Goal: Task Accomplishment & Management: Use online tool/utility

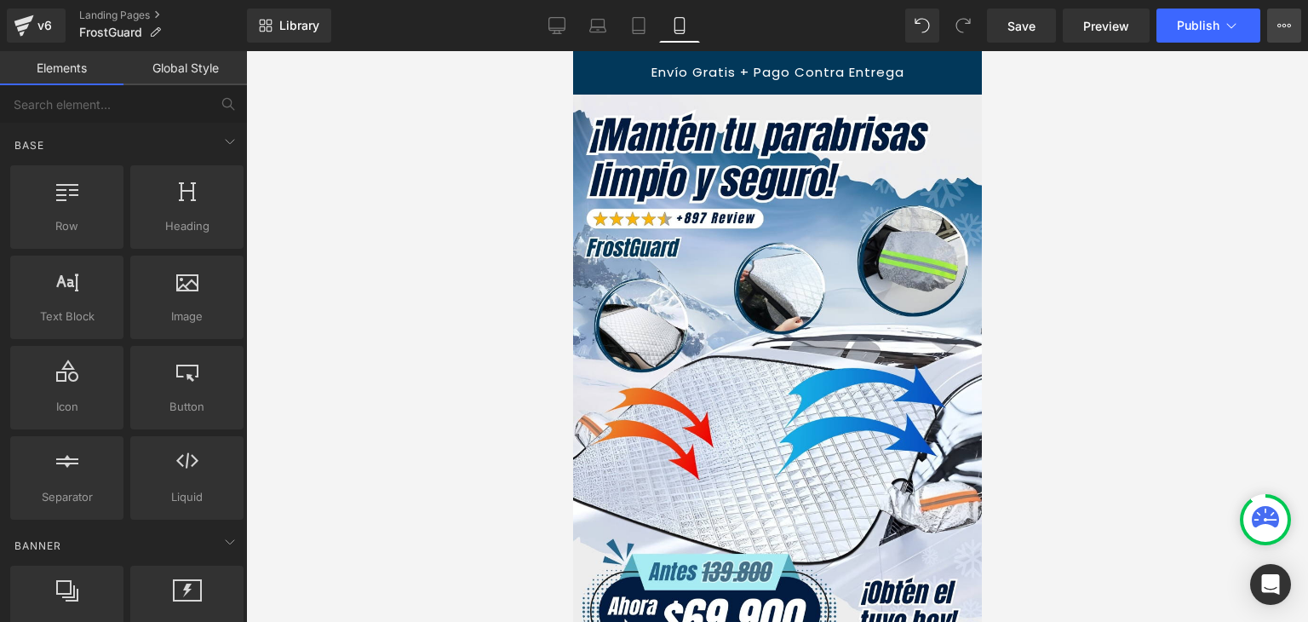
click at [1273, 26] on button "View Live Page View with current Template Save Template to Library Schedule Pub…" at bounding box center [1284, 26] width 34 height 34
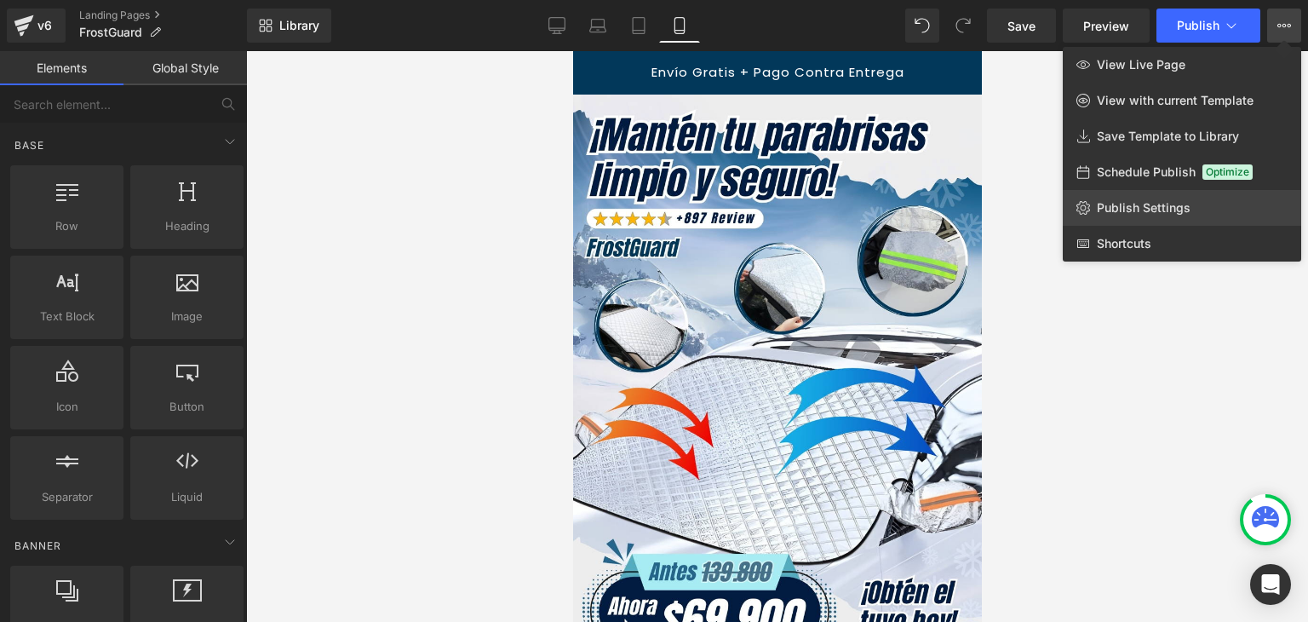
click at [1121, 202] on span "Publish Settings" at bounding box center [1144, 207] width 94 height 15
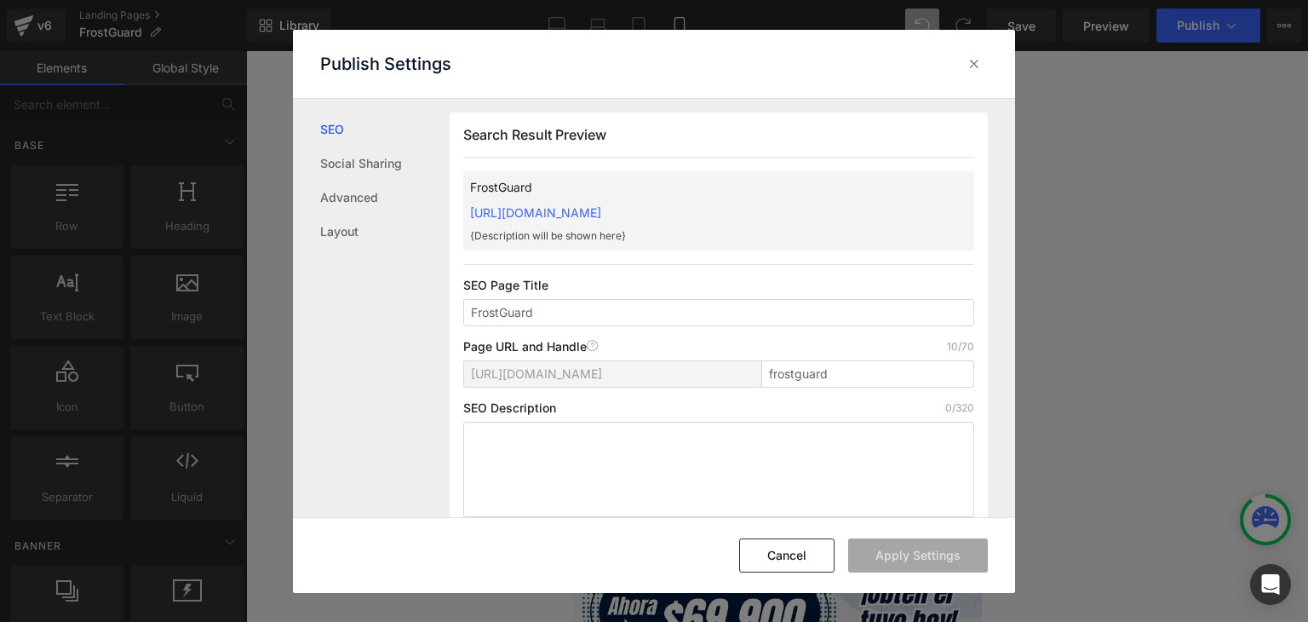
drag, startPoint x: 461, startPoint y: 212, endPoint x: 855, endPoint y: 209, distance: 394.3
click at [0, 0] on div "Search Result Preview FrostGuard [URL][DOMAIN_NAME] {Description will be shown …" at bounding box center [0, 0] width 0 height 0
copy link "[URL][DOMAIN_NAME]"
click at [0, 0] on icon at bounding box center [0, 0] width 0 height 0
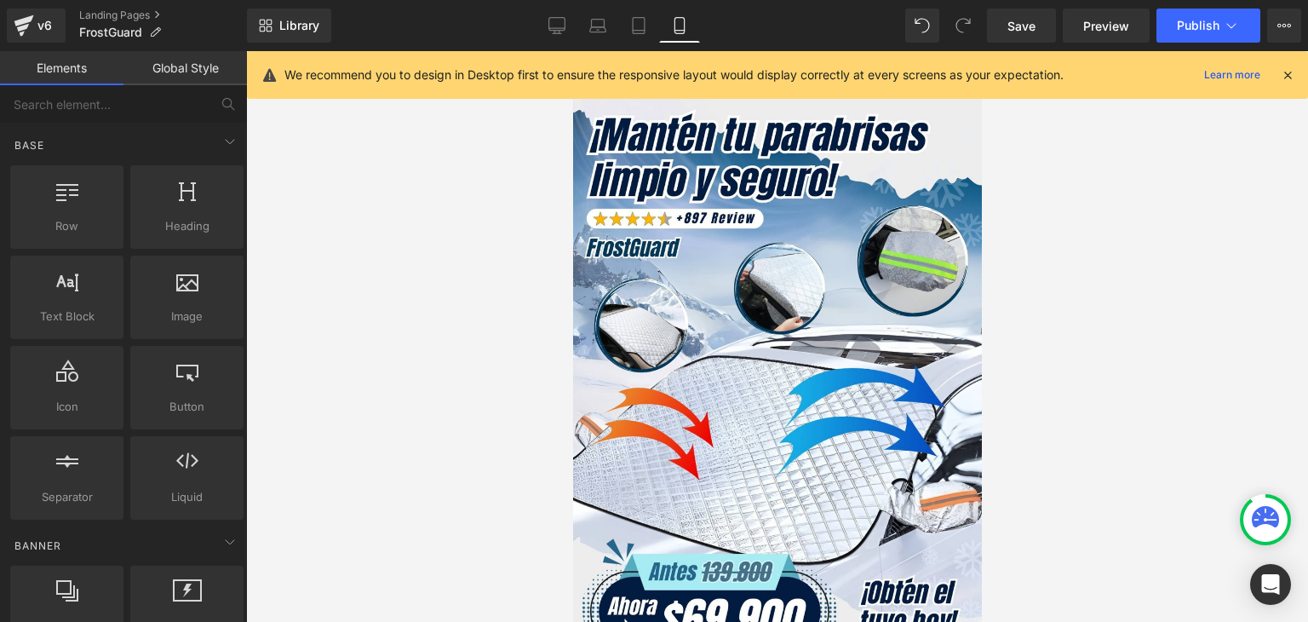
drag, startPoint x: 1287, startPoint y: 77, endPoint x: 1269, endPoint y: 83, distance: 19.1
click at [1287, 76] on icon at bounding box center [1287, 74] width 15 height 15
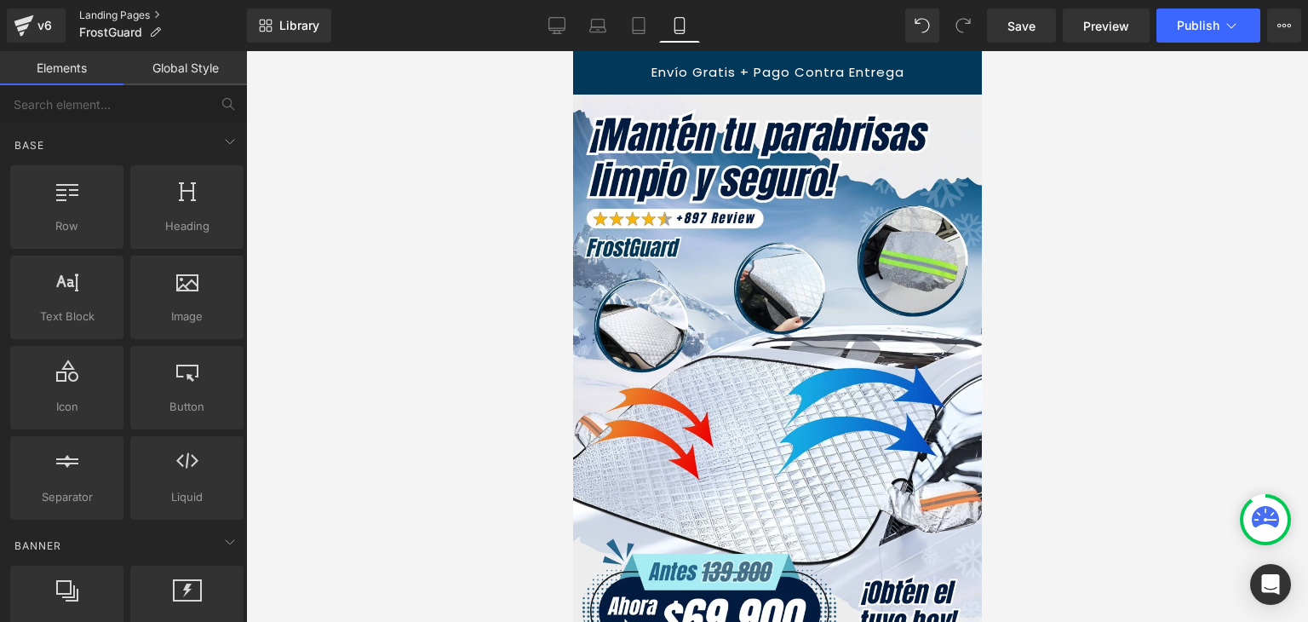
click at [126, 18] on link "Landing Pages" at bounding box center [163, 16] width 168 height 14
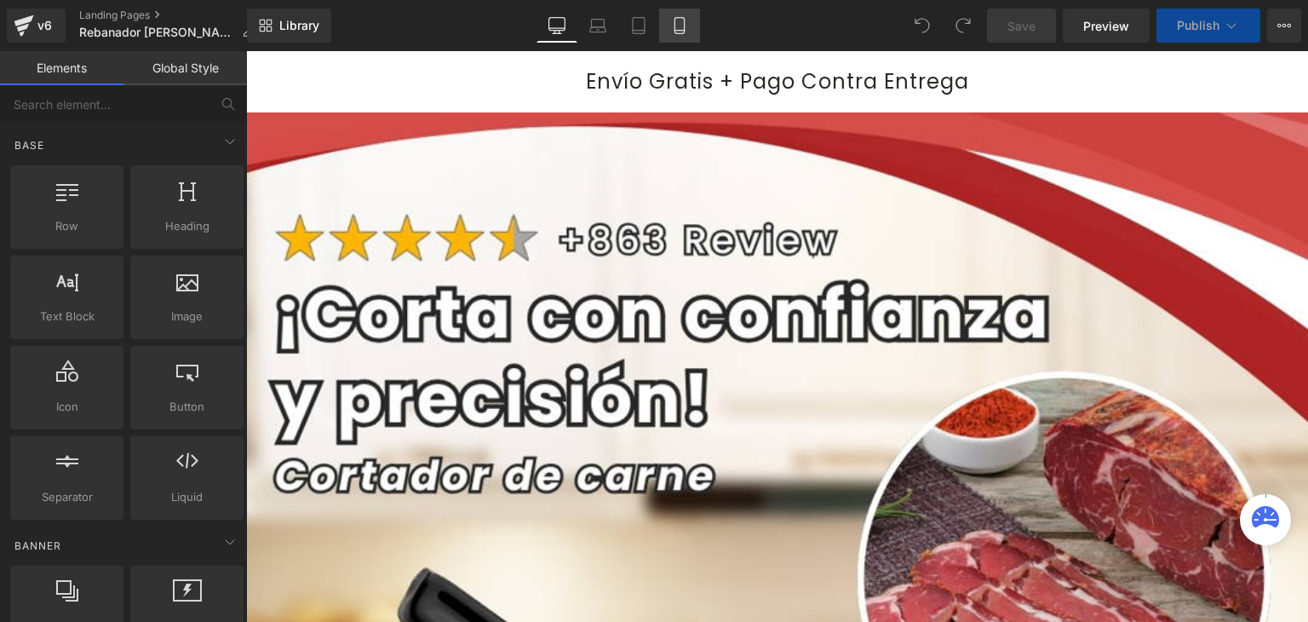
click at [680, 19] on icon at bounding box center [679, 25] width 17 height 17
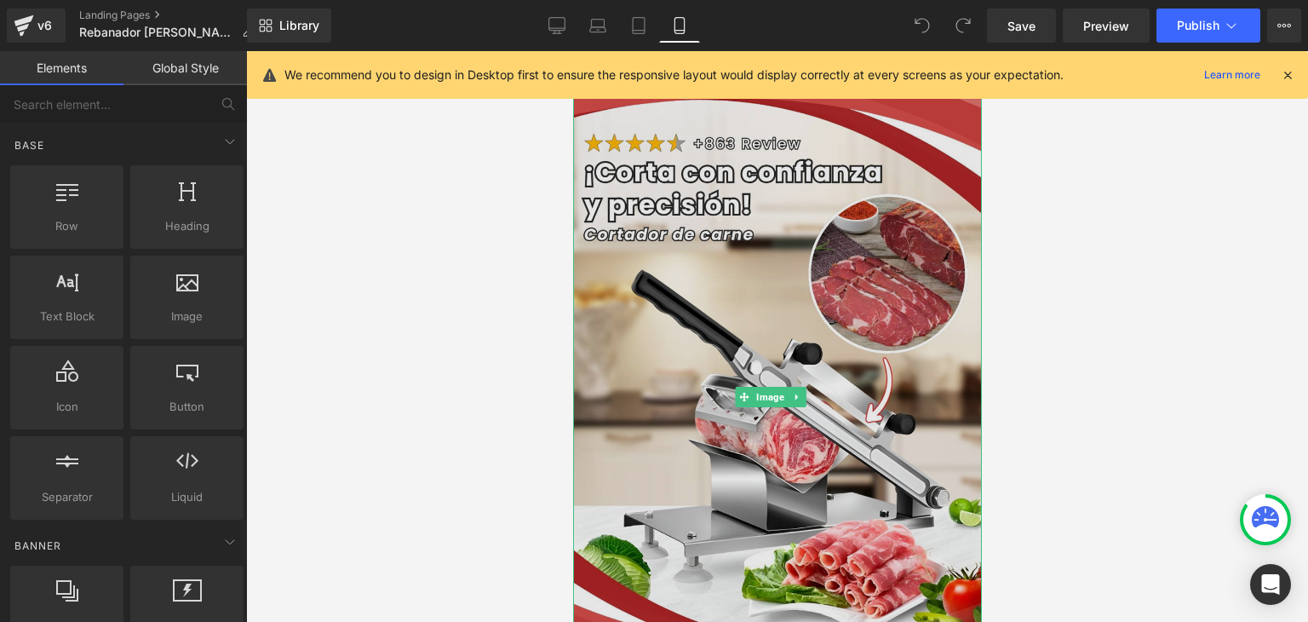
click at [735, 235] on img at bounding box center [776, 397] width 409 height 605
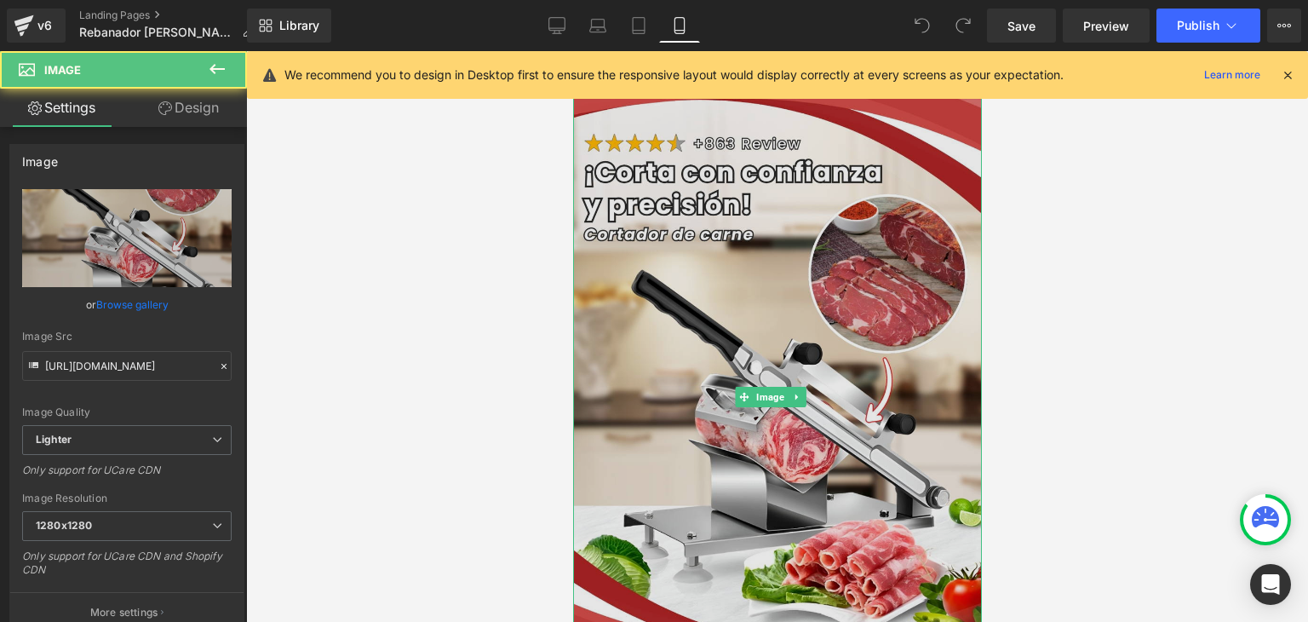
click at [688, 232] on img at bounding box center [776, 397] width 409 height 605
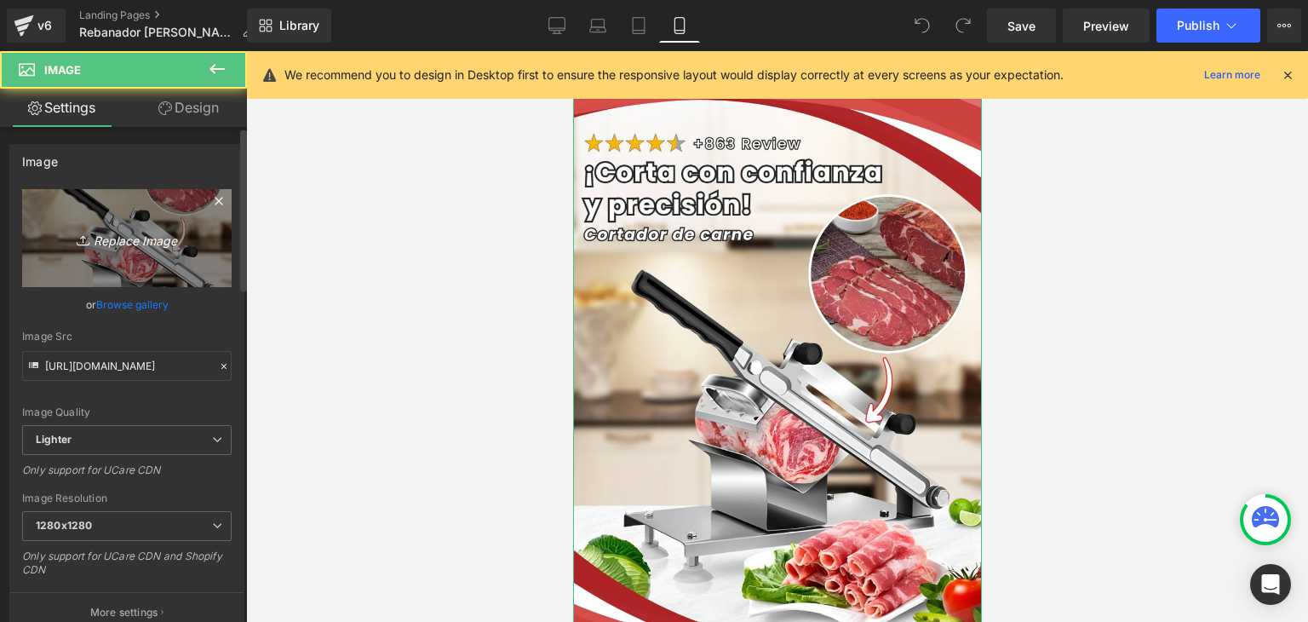
click at [170, 236] on icon "Replace Image" at bounding box center [127, 237] width 136 height 21
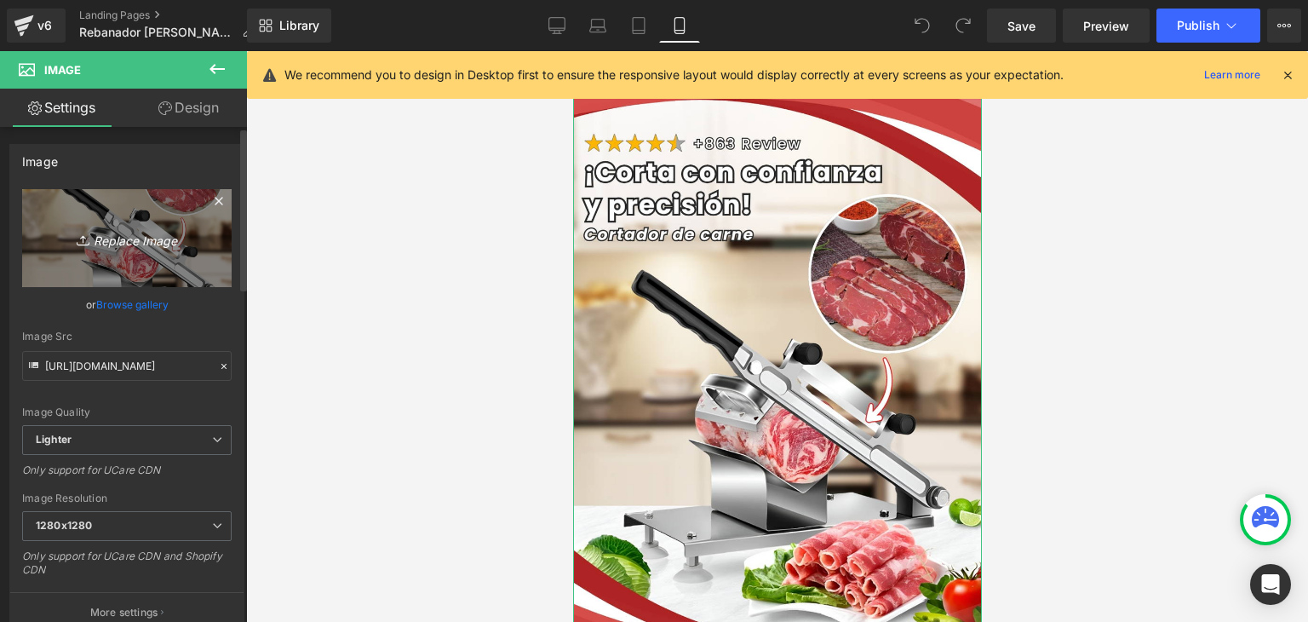
type input "C:\fakepath\Banner Landing (1).webp"
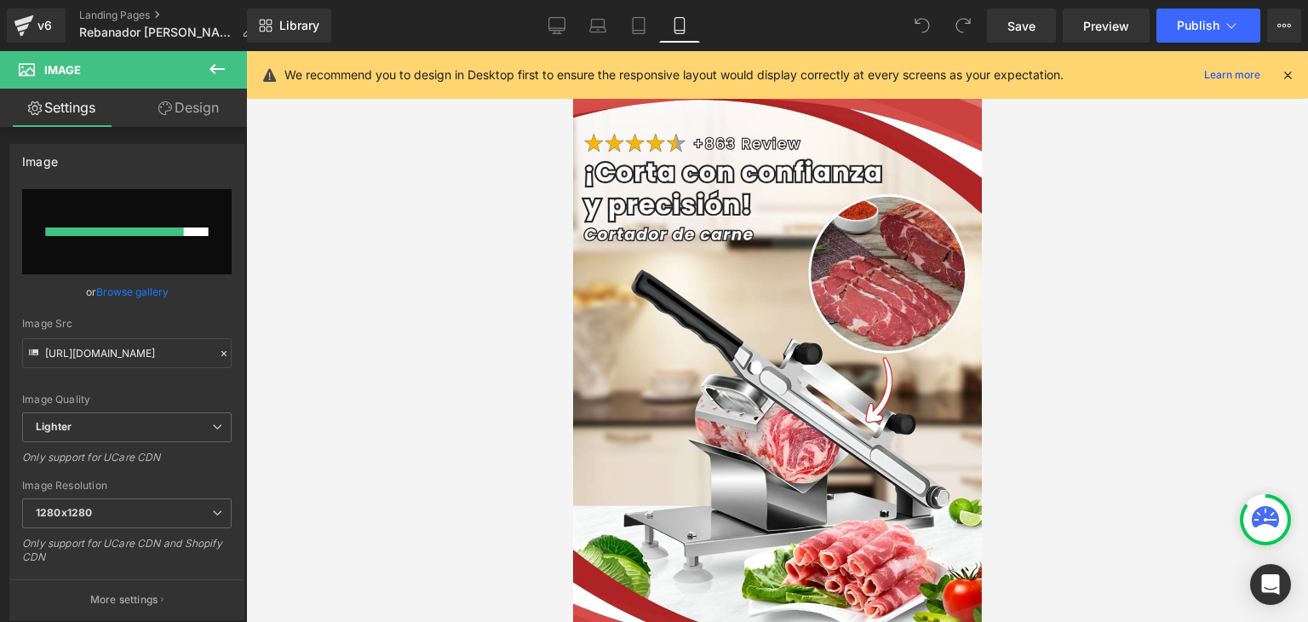
click at [1292, 72] on icon at bounding box center [1287, 74] width 15 height 15
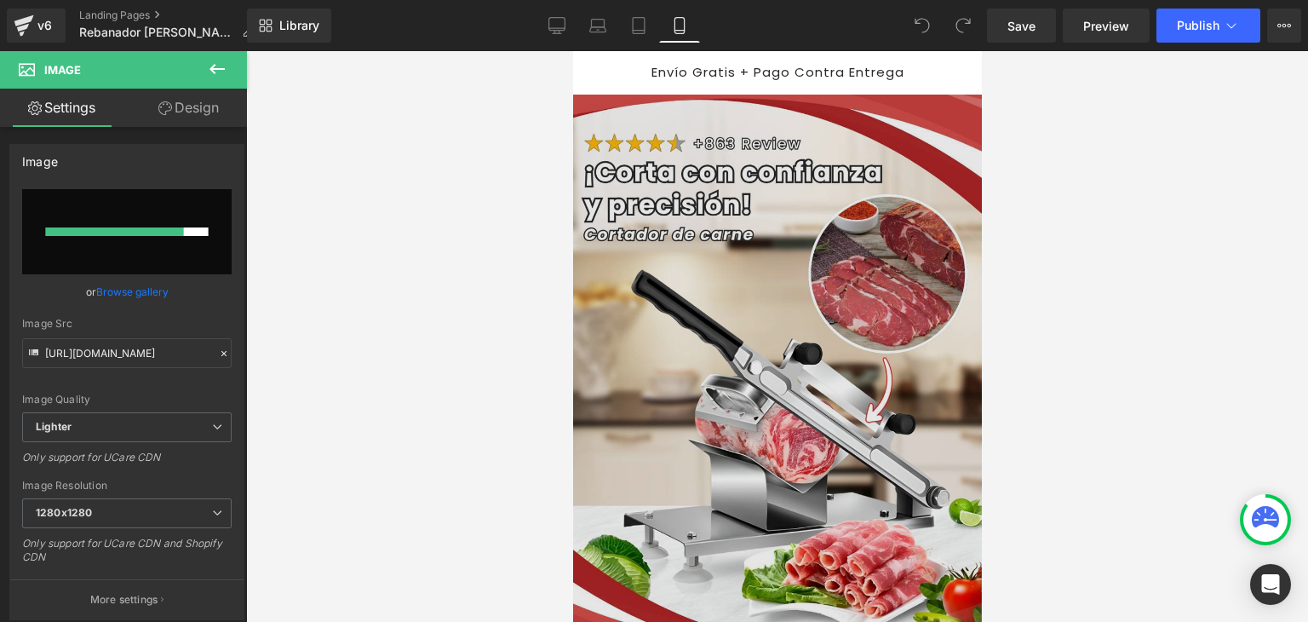
click at [639, 291] on img at bounding box center [776, 397] width 409 height 605
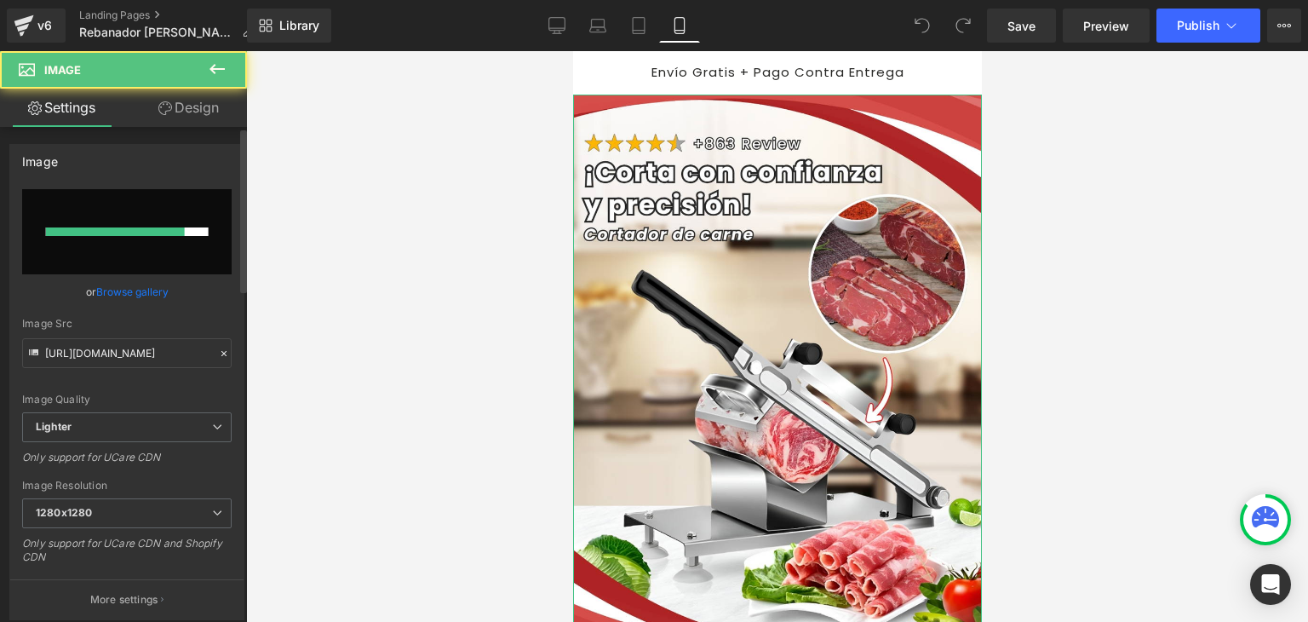
click at [130, 290] on link "Browse gallery" at bounding box center [132, 292] width 72 height 30
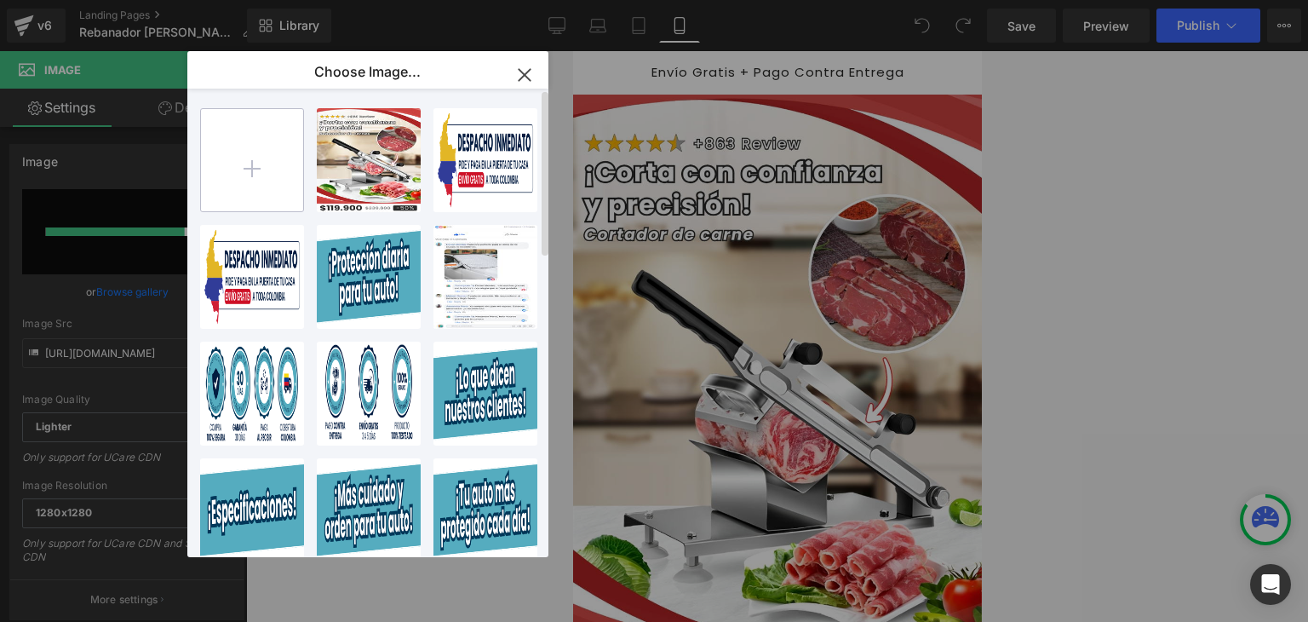
click at [0, 0] on input "file" at bounding box center [0, 0] width 0 height 0
type input "C:\fakepath\Banner Landing (1).webp"
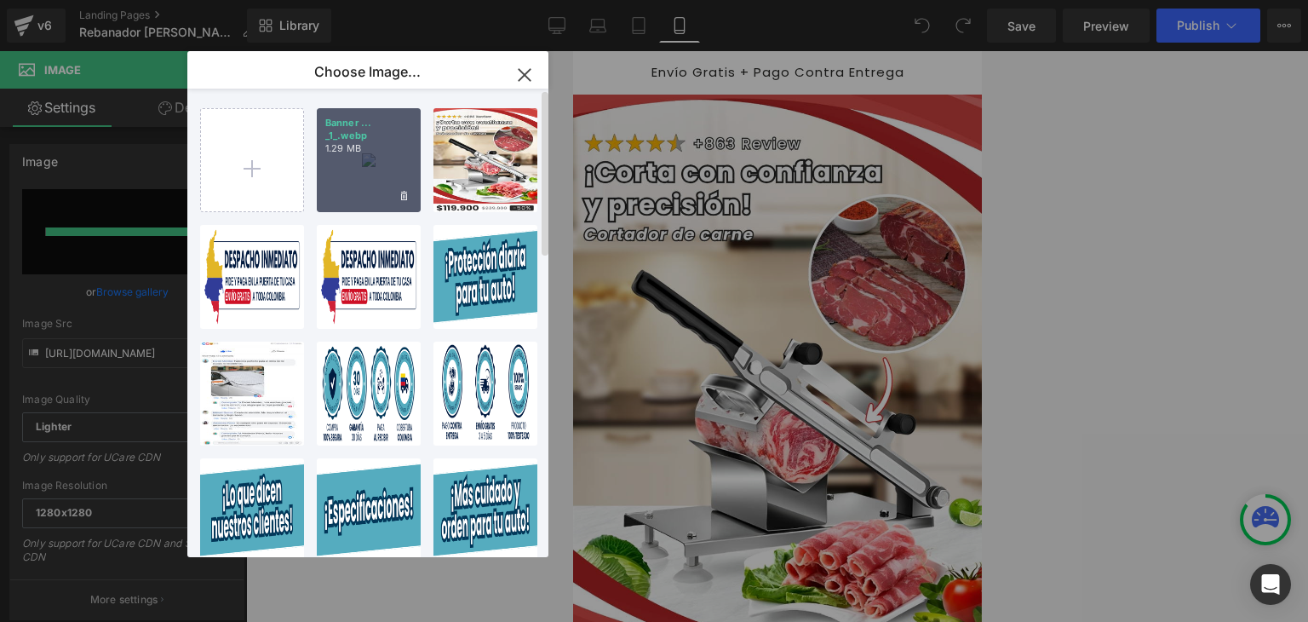
click at [0, 0] on div "Banner ... _1_.webp 1.29 MB" at bounding box center [0, 0] width 0 height 0
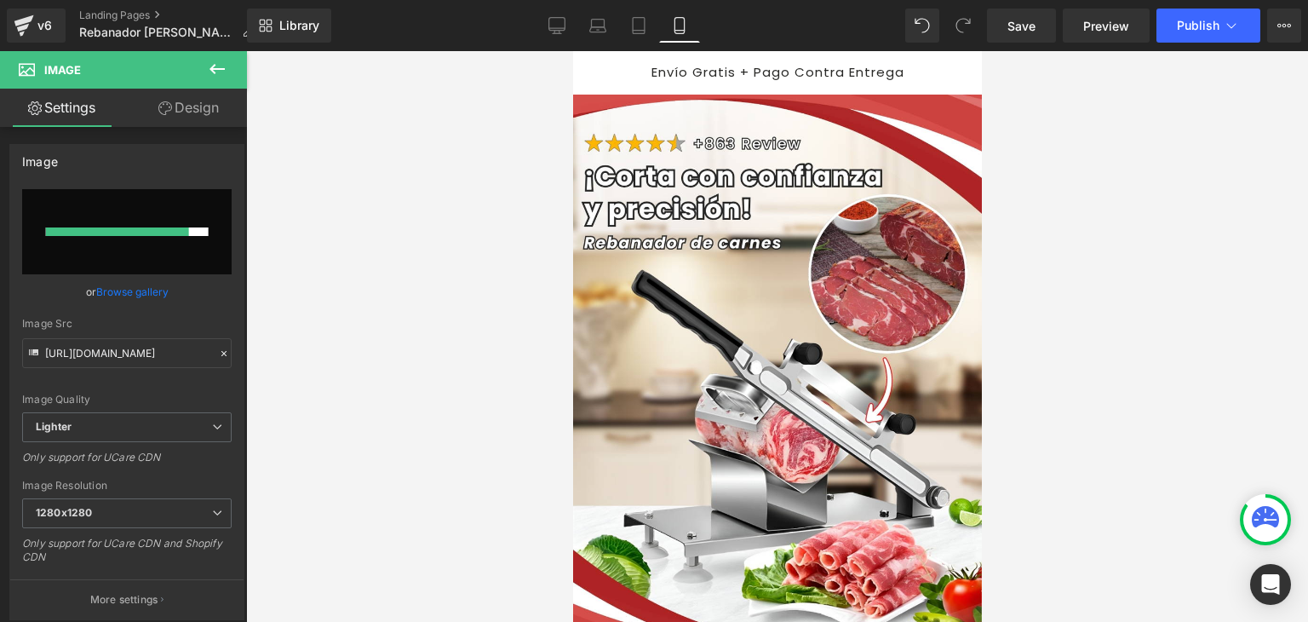
type input "https://ucarecdn.com/0f9423e9-101d-4d4c-b596-28ab3a4391f2/-/format/auto/-/previ…"
click at [1186, 22] on span "Publish" at bounding box center [1198, 26] width 43 height 14
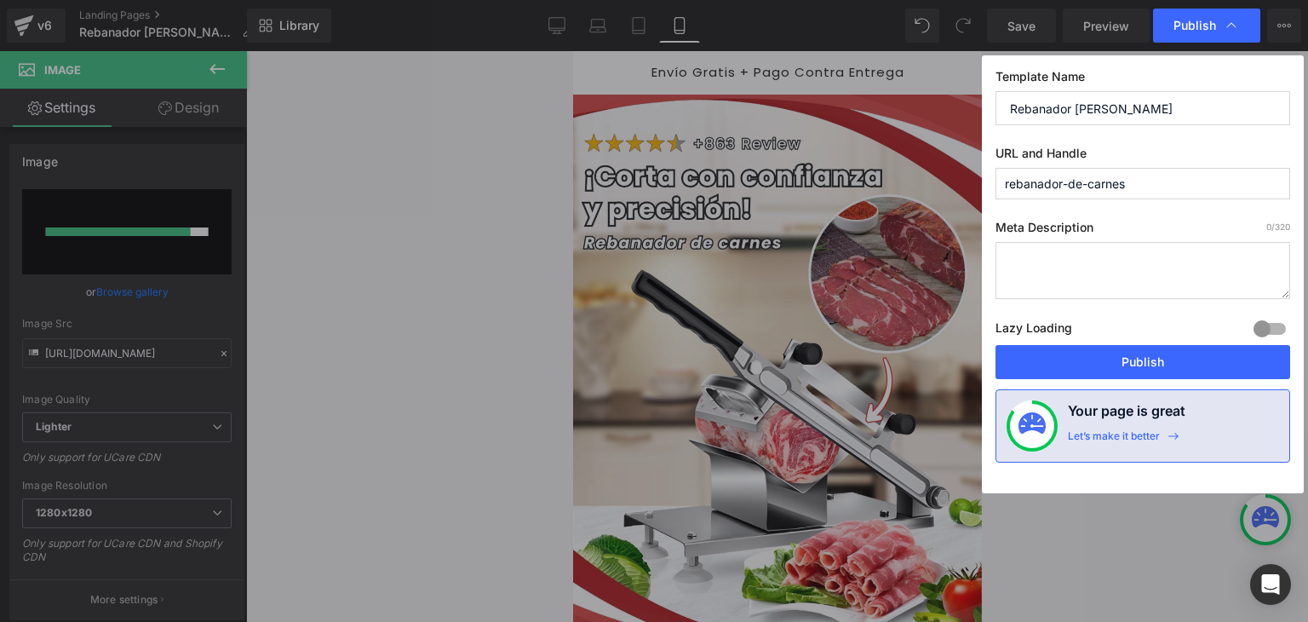
drag, startPoint x: 273, startPoint y: 262, endPoint x: 1140, endPoint y: 356, distance: 871.9
click at [0, 0] on button "Publish" at bounding box center [0, 0] width 0 height 0
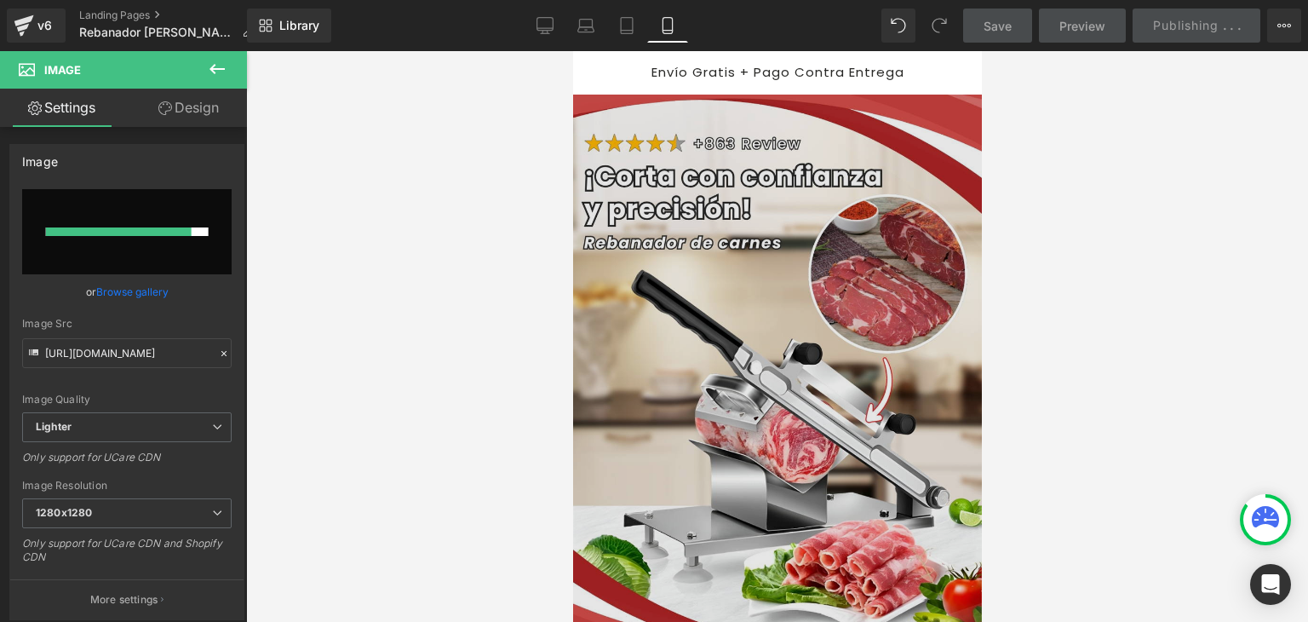
scroll to position [85, 0]
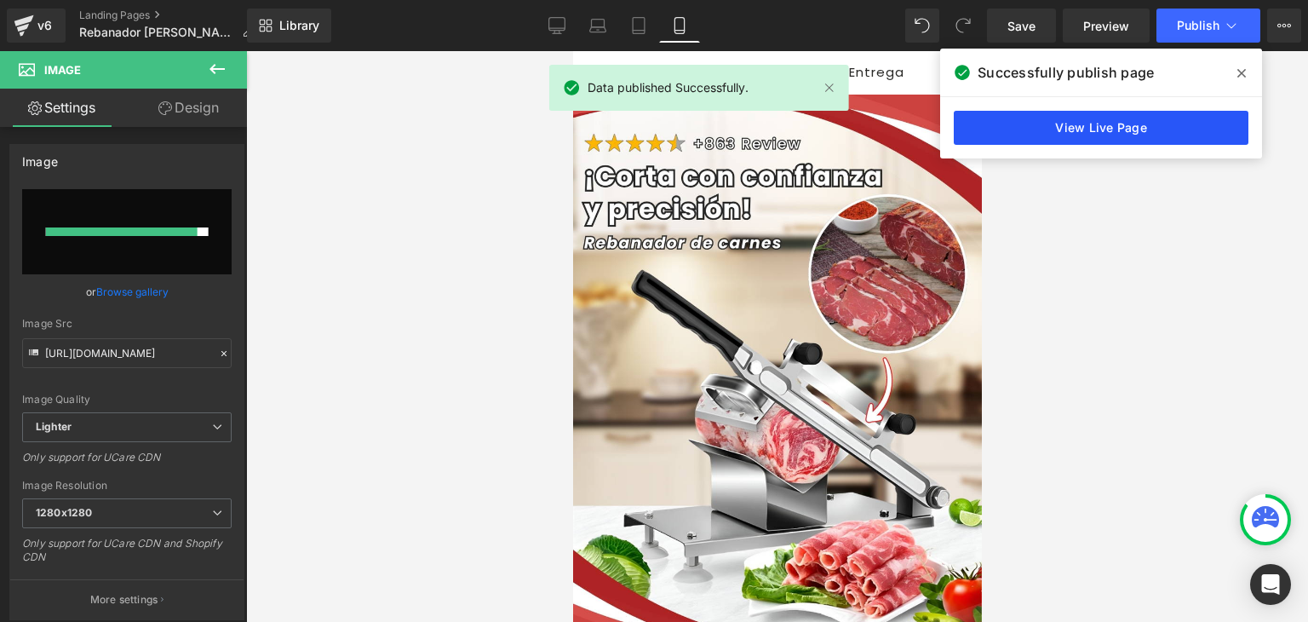
click at [0, 0] on link "View Live Page" at bounding box center [0, 0] width 0 height 0
